Goal: Task Accomplishment & Management: Manage account settings

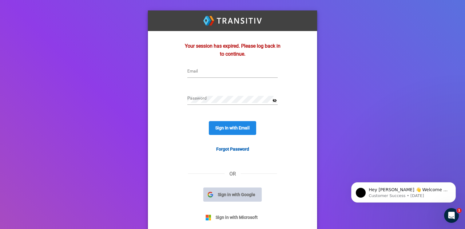
click at [235, 199] on button "Sign in with Google" at bounding box center [232, 194] width 58 height 14
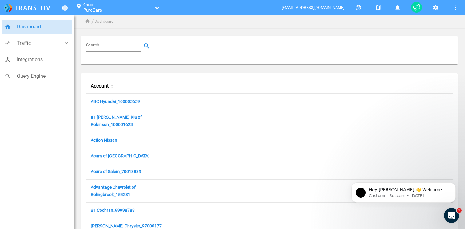
click at [102, 44] on input "Search" at bounding box center [115, 45] width 58 height 7
paste input "Group 1 Ford of [GEOGRAPHIC_DATA]"
type input "Group 1 Ford of [GEOGRAPHIC_DATA]"
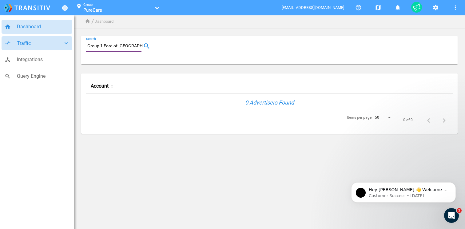
drag, startPoint x: 138, startPoint y: 47, endPoint x: 61, endPoint y: 46, distance: 76.5
click at [61, 46] on div "home Dashboard compare_arrows Traffic keyboard_arrow_down speaker_notes Campaig…" at bounding box center [232, 74] width 465 height 148
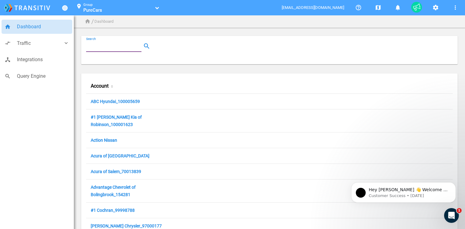
paste input "12884"
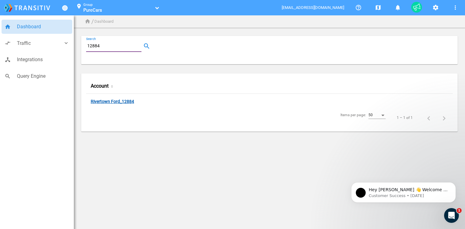
type input "12884"
click at [114, 101] on link "Rivertown Ford_12884" at bounding box center [112, 102] width 43 height 6
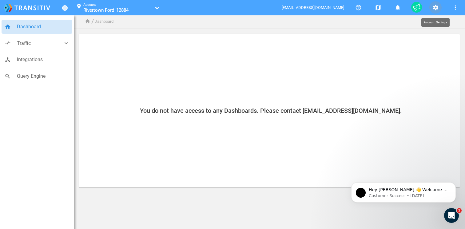
click at [433, 10] on mat-icon "settings" at bounding box center [435, 7] width 7 height 7
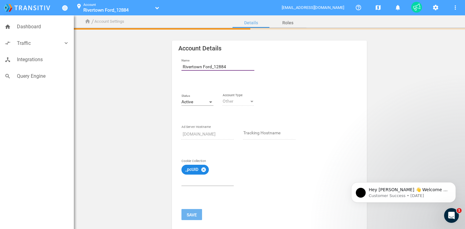
drag, startPoint x: 211, startPoint y: 67, endPoint x: 175, endPoint y: 67, distance: 35.7
click at [175, 67] on mat-card "Account Details Name Rivertown Ford_12884 Status Active Other Account Type srv.…" at bounding box center [269, 135] width 195 height 189
paste input "Group 1 Ford of Rivertown"
click at [181, 66] on input "Group 1 Ford of Rivertown_12884" at bounding box center [218, 66] width 75 height 7
type input "Group 1 Ford of Rivertown_12884"
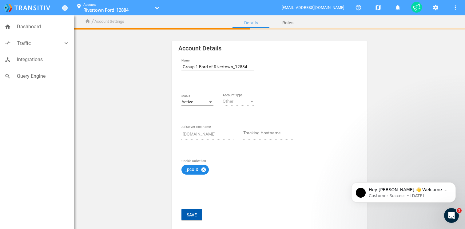
click at [191, 215] on button "Save" at bounding box center [191, 214] width 21 height 11
